Goal: Task Accomplishment & Management: Use online tool/utility

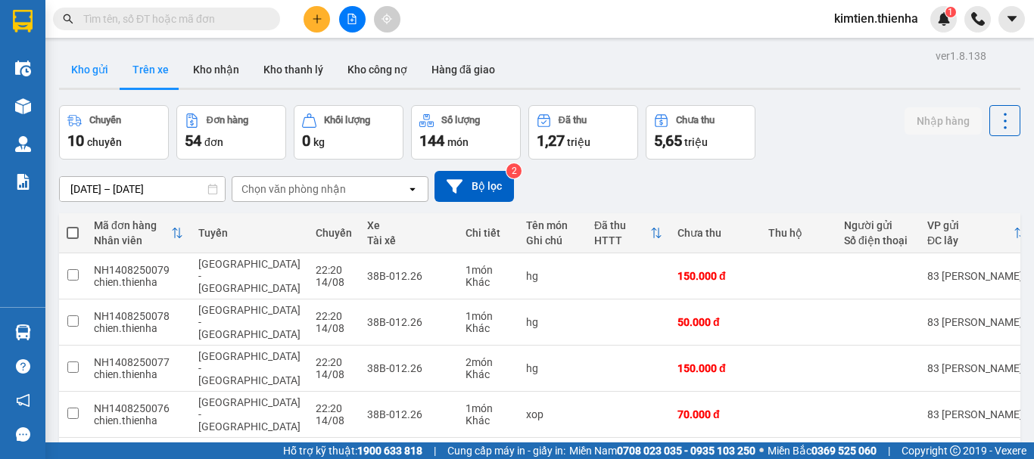
click at [82, 69] on button "Kho gửi" at bounding box center [89, 69] width 61 height 36
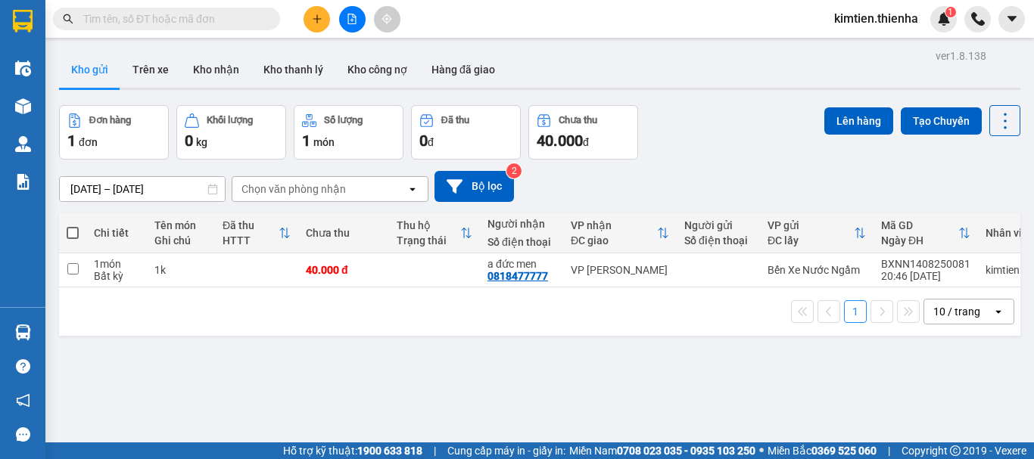
click at [77, 235] on span at bounding box center [73, 233] width 12 height 12
click at [73, 226] on input "checkbox" at bounding box center [73, 226] width 0 height 0
checkbox input "true"
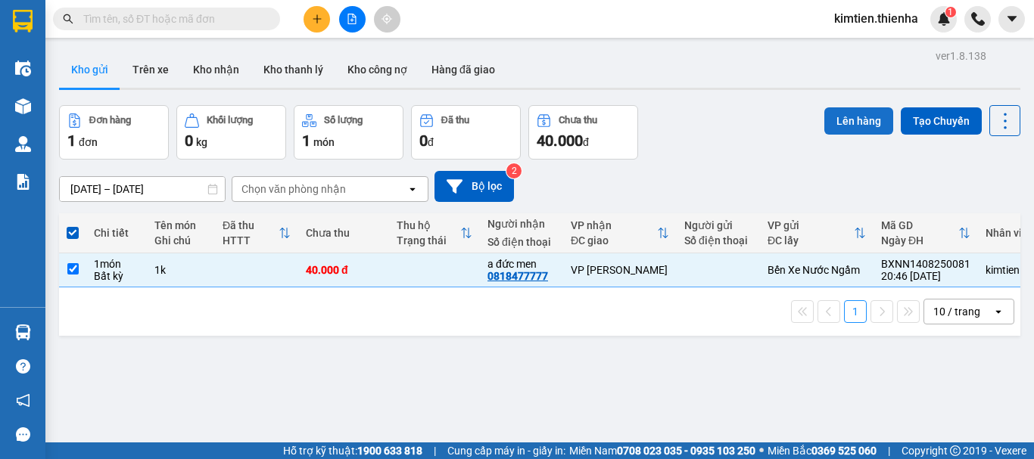
click at [854, 120] on button "Lên hàng" at bounding box center [858, 120] width 69 height 27
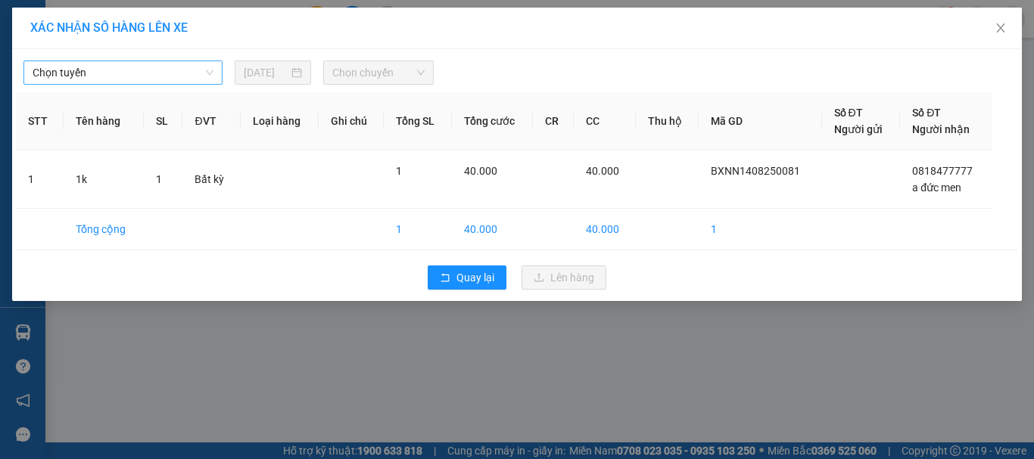
click at [110, 67] on span "Chọn tuyến" at bounding box center [123, 72] width 181 height 23
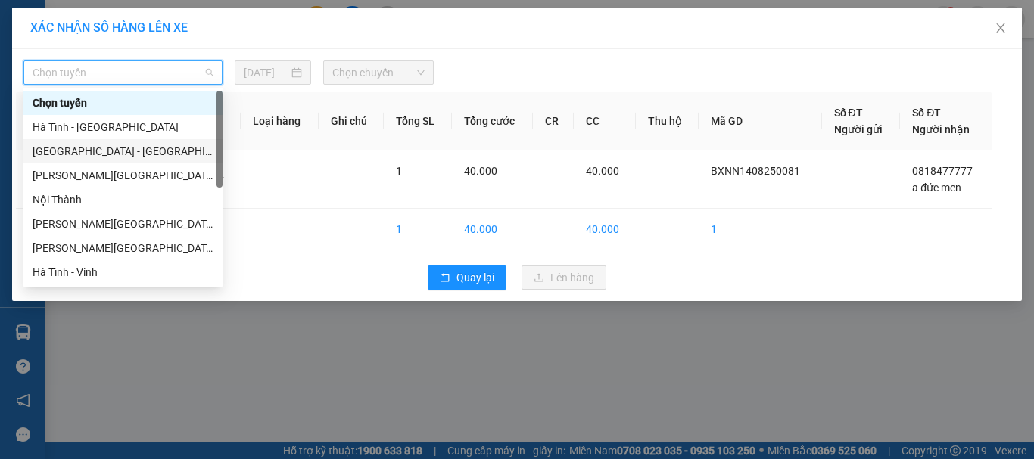
click at [86, 148] on div "[GEOGRAPHIC_DATA] - [GEOGRAPHIC_DATA]" at bounding box center [123, 151] width 181 height 17
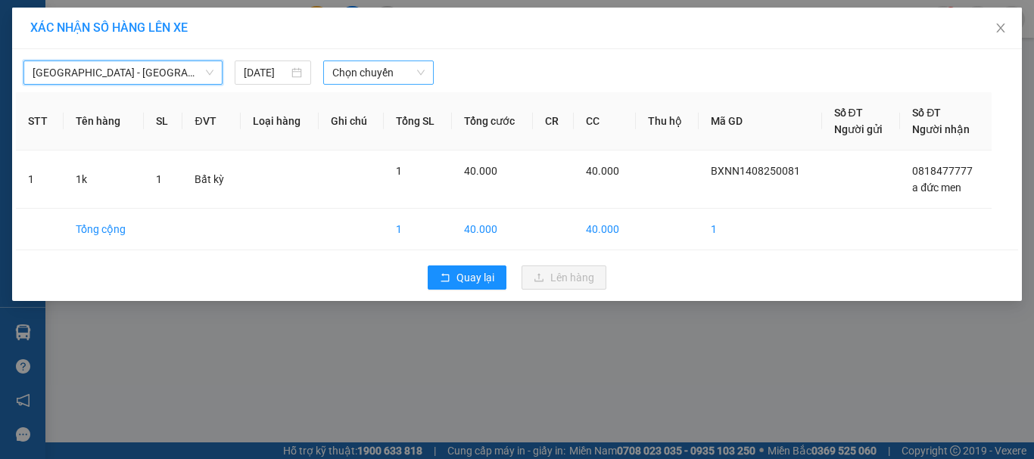
click at [358, 74] on span "Chọn chuyến" at bounding box center [378, 72] width 93 height 23
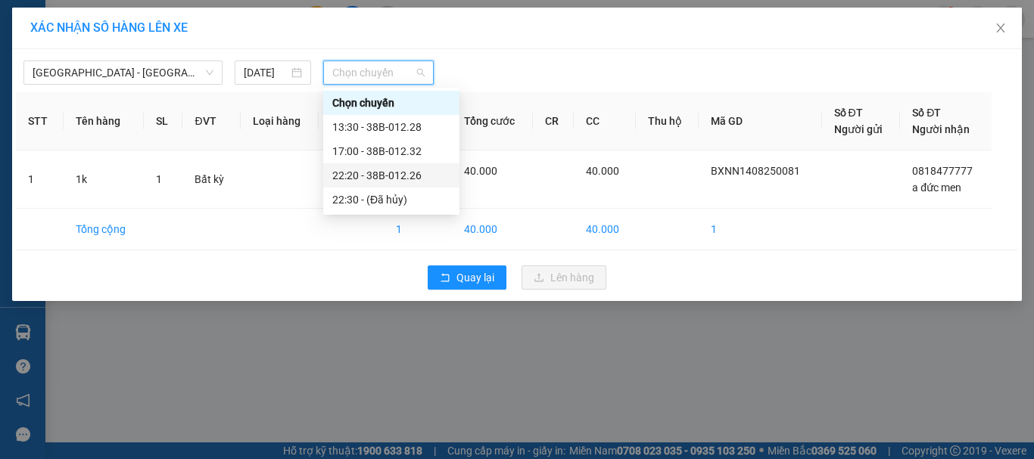
click at [360, 177] on div "22:20 - 38B-012.26" at bounding box center [391, 175] width 118 height 17
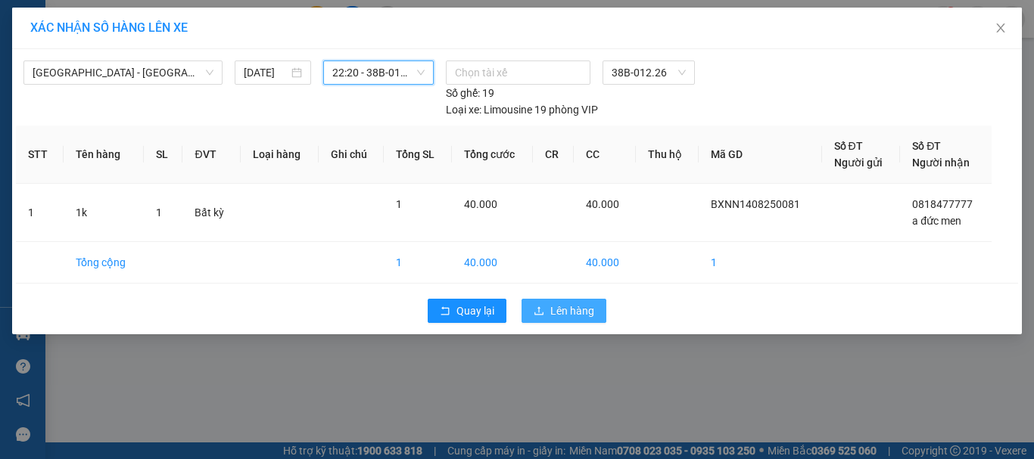
drag, startPoint x: 570, startPoint y: 316, endPoint x: 561, endPoint y: 308, distance: 12.3
click at [571, 316] on span "Lên hàng" at bounding box center [572, 311] width 44 height 17
